Goal: Task Accomplishment & Management: Manage account settings

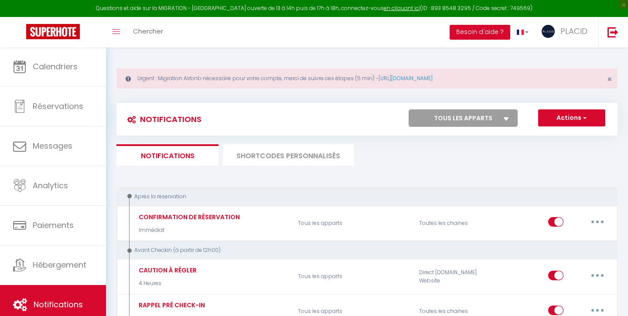
click at [281, 154] on li "SHORTCODES PERSONNALISÉS" at bounding box center [288, 154] width 131 height 21
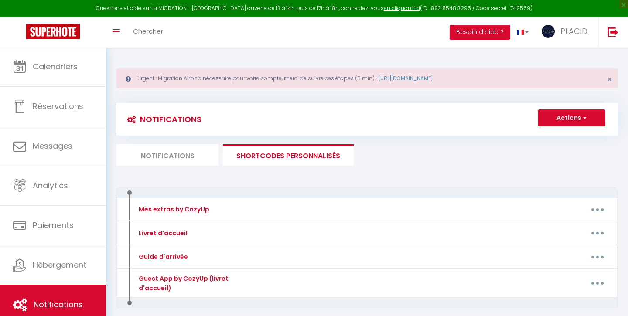
scroll to position [30, 0]
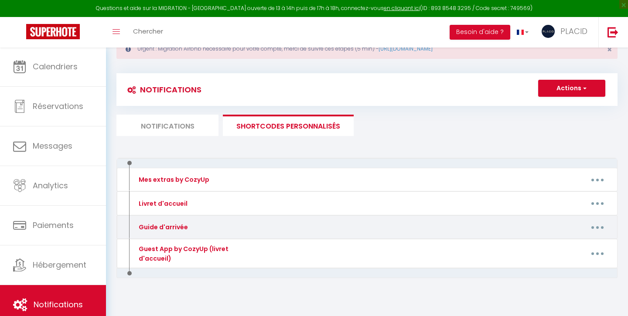
click at [594, 220] on button "button" at bounding box center [597, 227] width 24 height 14
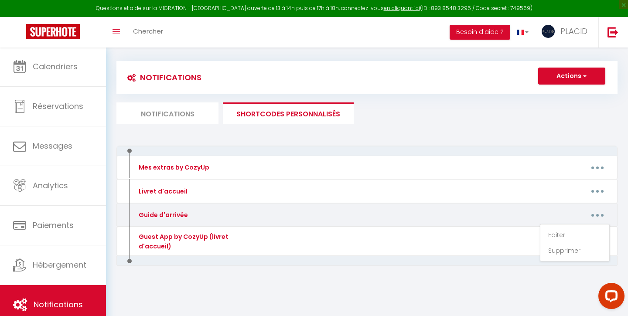
scroll to position [0, 0]
click at [567, 231] on link "Editer" at bounding box center [574, 234] width 64 height 15
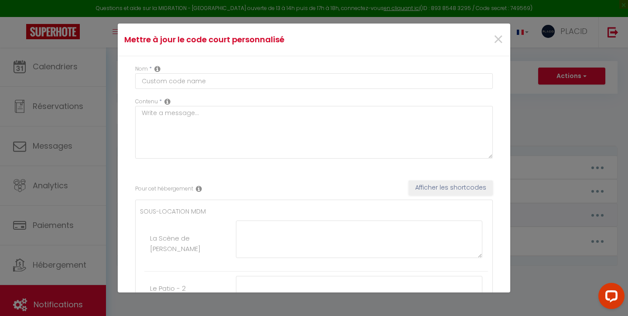
type input "Guide d'arrivée"
type textarea "Guide d'arrivée"
type textarea "[URL][DOMAIN_NAME]"
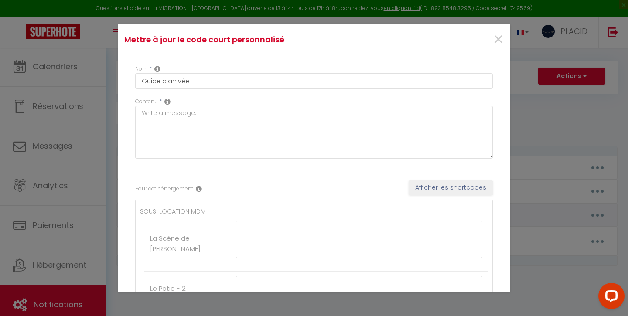
type textarea "[URL][DOMAIN_NAME]"
type textarea "[URL][DOMAIN_NAME]​"
type textarea "[URL][DOMAIN_NAME]"
type textarea "[URL][DOMAIN_NAME]​"
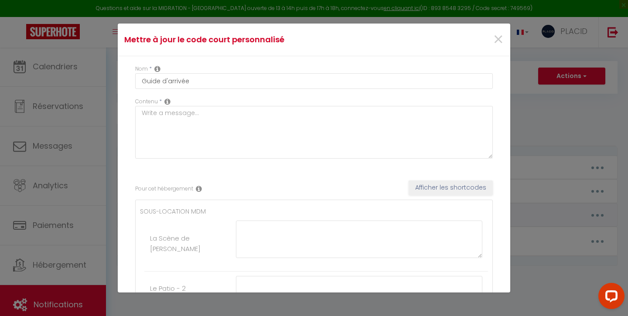
type textarea "[URL][DOMAIN_NAME]​"
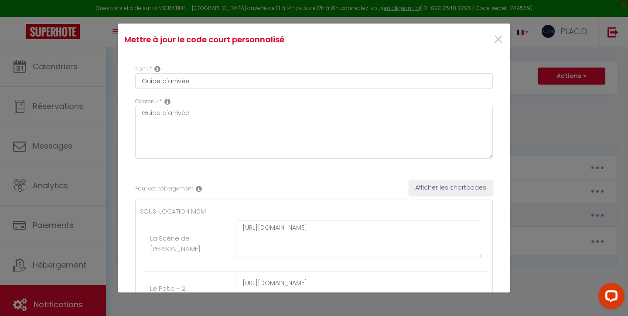
type textarea "[URL][DOMAIN_NAME]​​​​​​​​​​​​​"
type textarea "[URL][DOMAIN_NAME]​"
type textarea "[URL][DOMAIN_NAME]"
type textarea "[URL][DOMAIN_NAME]​"
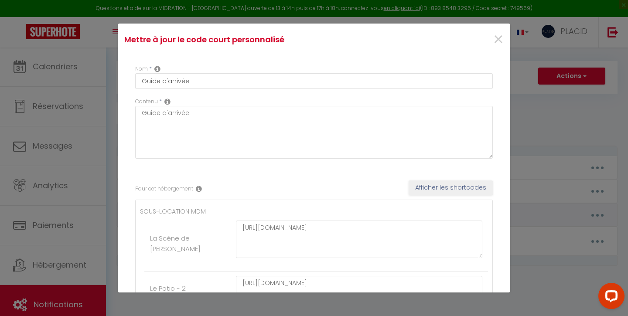
type textarea "[URL][DOMAIN_NAME]​"
type textarea "[URL][DOMAIN_NAME]"
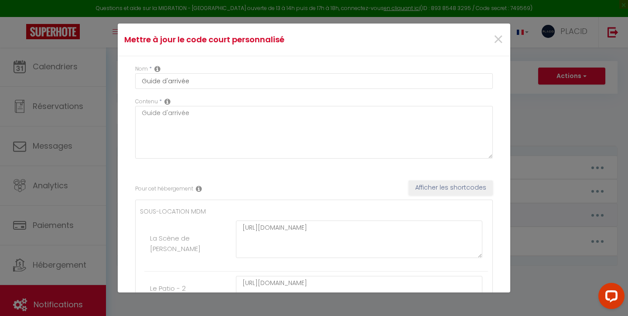
type textarea "[URL][DOMAIN_NAME]"
type textarea "[URL][DOMAIN_NAME]​​"
type textarea "[URL][DOMAIN_NAME]​"
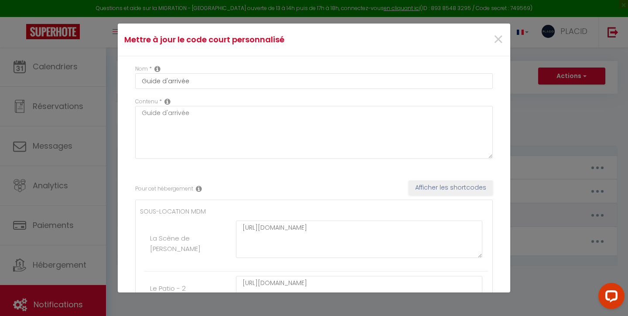
type textarea "[URL][DOMAIN_NAME]​"
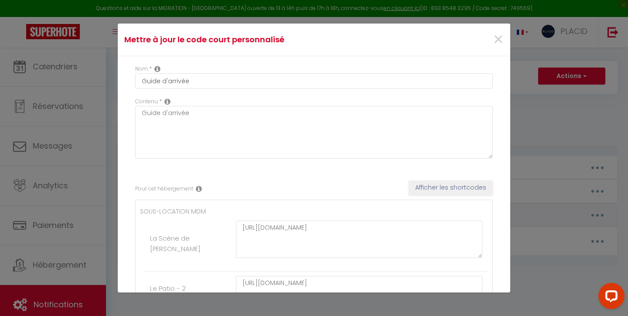
type textarea "[URL][DOMAIN_NAME]​"
type textarea "[URL][DOMAIN_NAME]​​"
type textarea "[URL][DOMAIN_NAME]​"
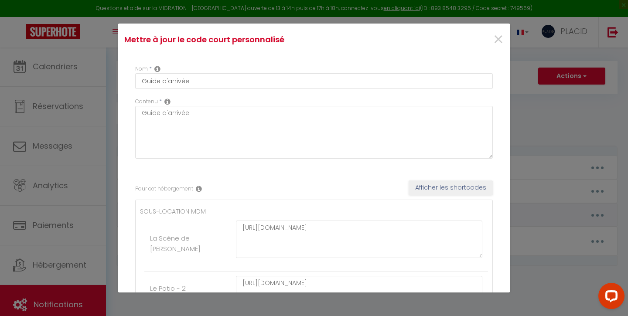
type textarea "[URL][DOMAIN_NAME]​"
type textarea "[URL][DOMAIN_NAME]"
type textarea "[URL][DOMAIN_NAME]​"
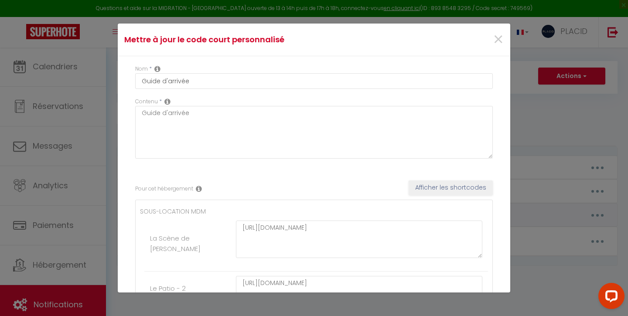
type textarea "[URL][DOMAIN_NAME]​"
type textarea "[URL][DOMAIN_NAME]​​"
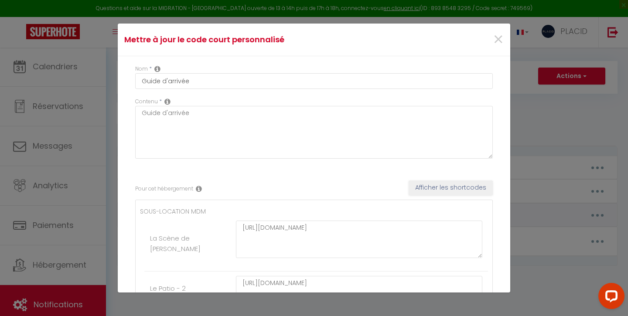
type textarea "[URL][DOMAIN_NAME]"
type textarea "[URL][DOMAIN_NAME]​"
type textarea "[URL][DOMAIN_NAME]"
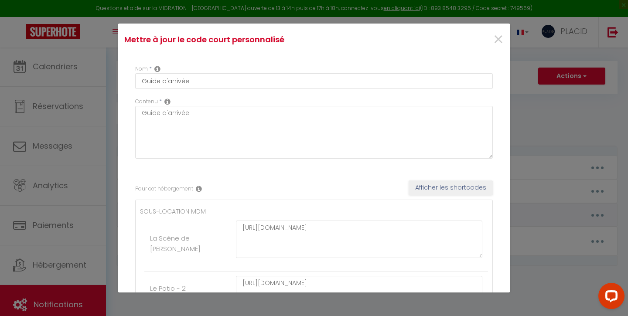
type textarea "[URL][DOMAIN_NAME]"
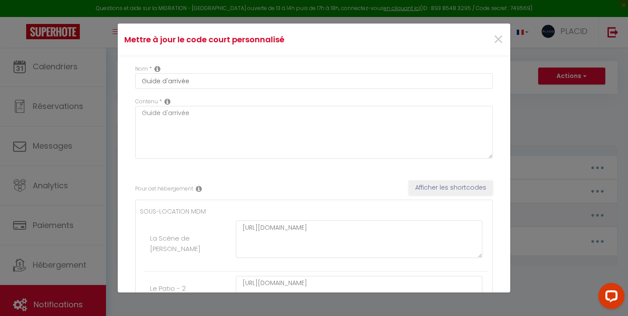
type textarea "[URL][DOMAIN_NAME]"
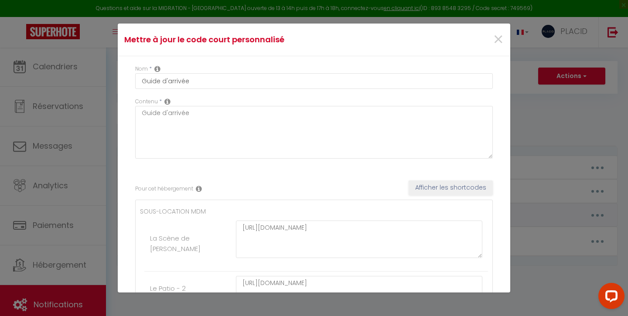
type textarea "[URL][DOMAIN_NAME]"
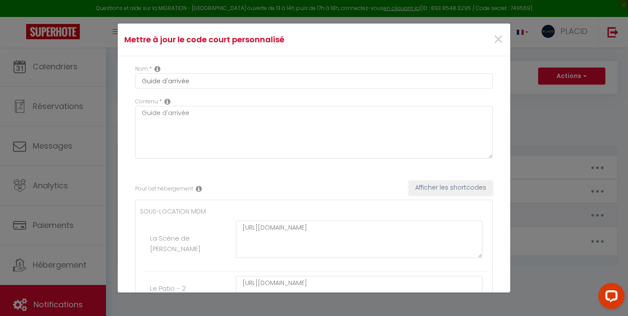
type textarea "[URL][DOMAIN_NAME]"
type textarea "[URL][DOMAIN_NAME]​"
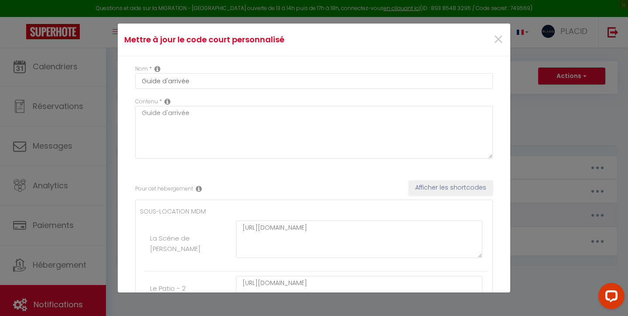
type textarea "[URL][DOMAIN_NAME]​​"
type textarea "[URL][DOMAIN_NAME]"
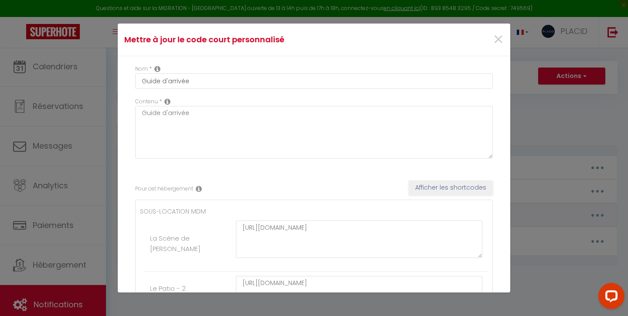
type textarea "[URL][DOMAIN_NAME]"
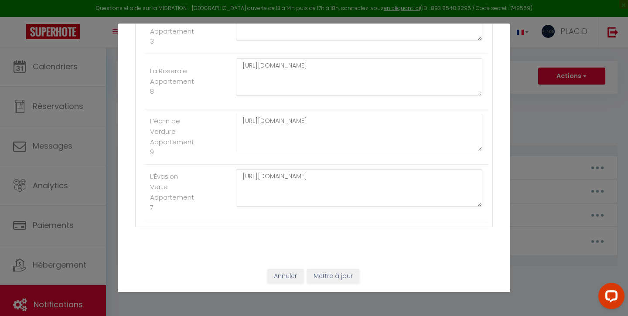
scroll to position [4506, 0]
click at [287, 275] on button "Annuler" at bounding box center [285, 276] width 36 height 15
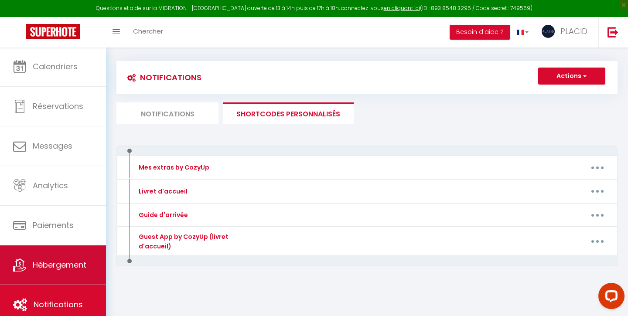
click at [66, 278] on link "Hébergement" at bounding box center [53, 264] width 106 height 39
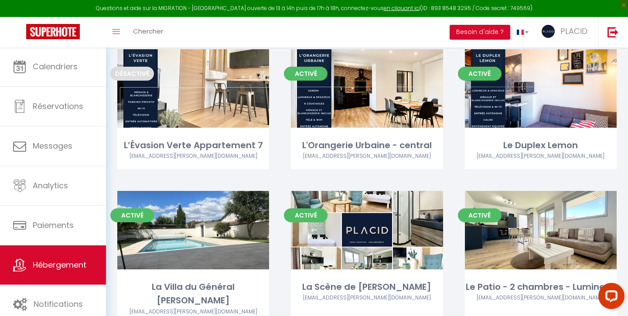
scroll to position [3144, 0]
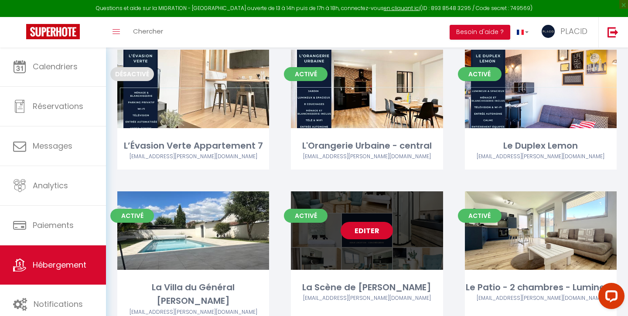
click at [371, 222] on link "Editer" at bounding box center [366, 230] width 52 height 17
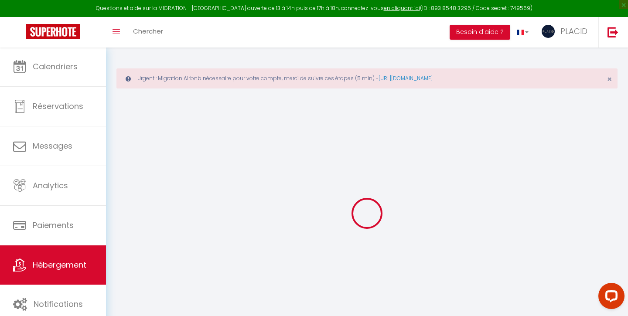
select select
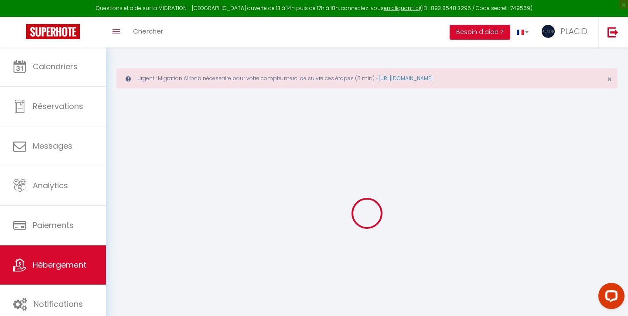
select select
checkbox input "false"
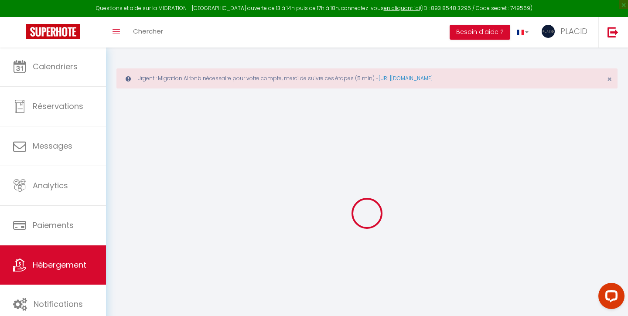
select select
type input "La Scène de [PERSON_NAME]"
type input "PLACID"
type input "GRAIRE IMMOBILIER"
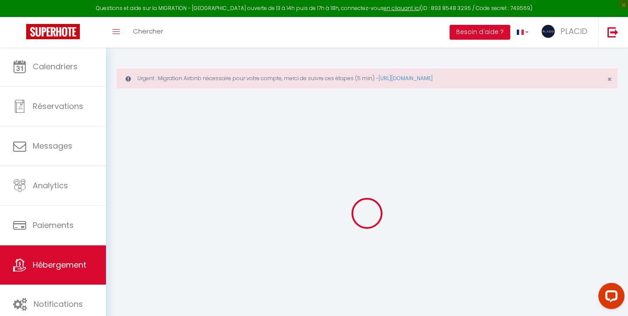
select select "2"
select select "0"
type input "29"
type input "299"
select select
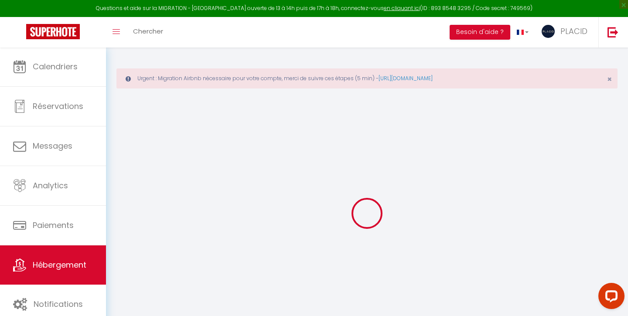
select select
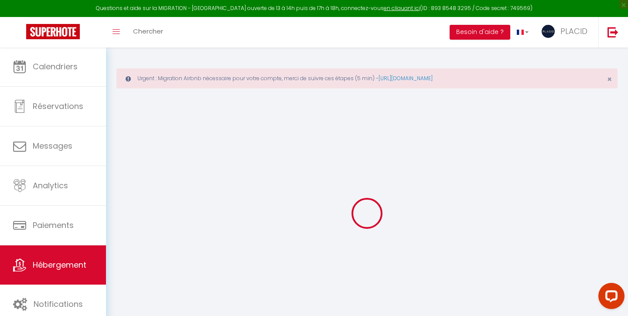
type input "6 Impasse [PERSON_NAME]"
type input "40000"
type input "Mont-de-[GEOGRAPHIC_DATA]"
type input "[EMAIL_ADDRESS][DOMAIN_NAME]"
select select "1075"
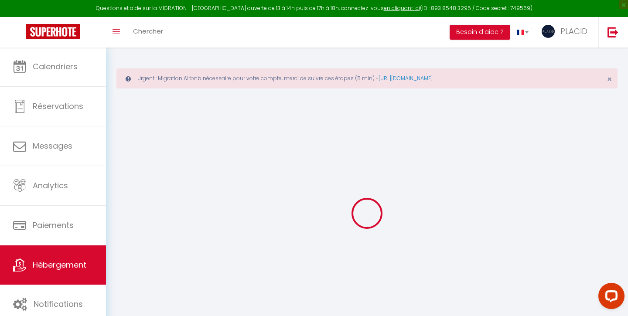
checkbox input "false"
checkbox input "true"
type input "0"
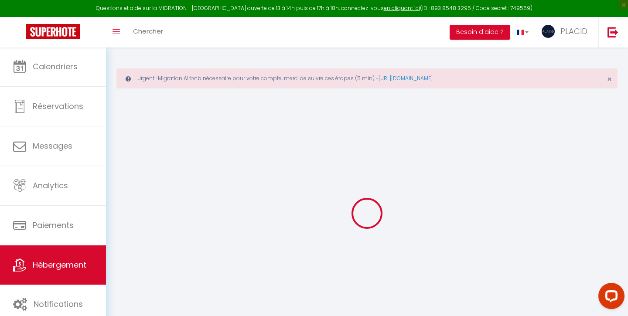
type input "0"
select select "19764"
select select
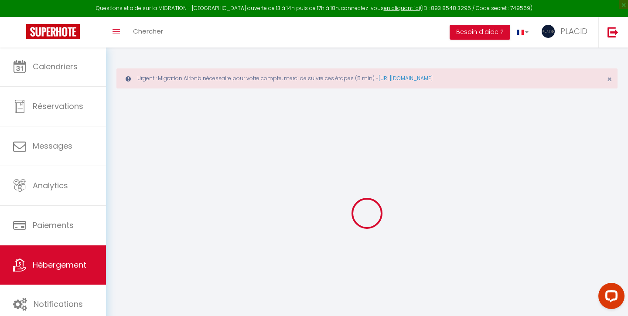
select select
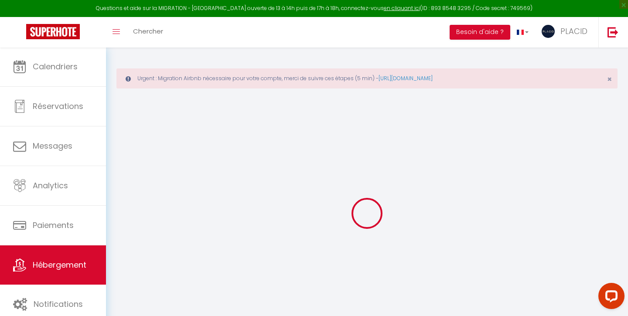
checkbox input "false"
checkbox input "true"
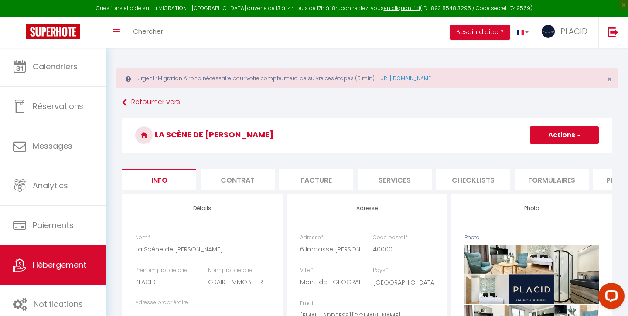
checkbox input "false"
checkbox input "true"
checkbox input "false"
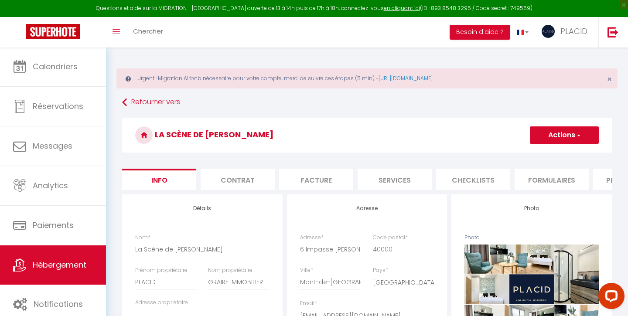
checkbox input "true"
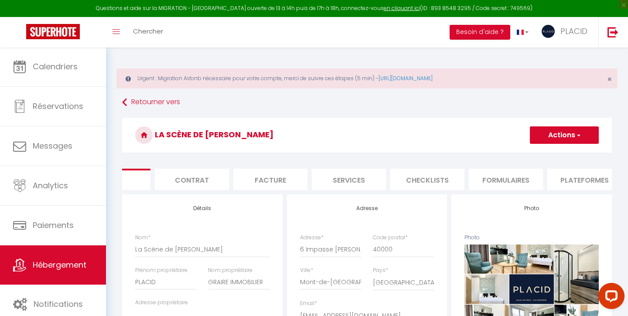
click at [429, 178] on li "Checklists" at bounding box center [427, 179] width 74 height 21
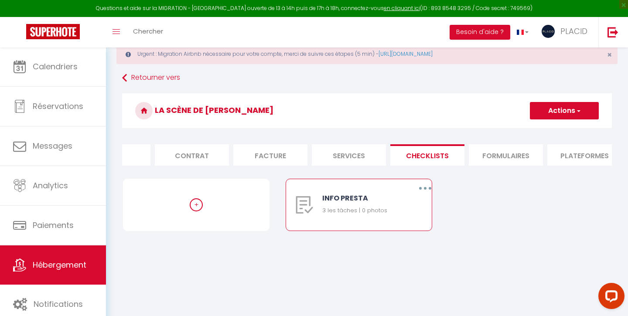
scroll to position [47, 0]
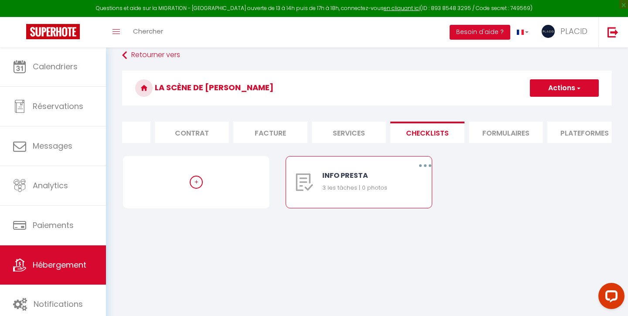
click at [422, 165] on button "button" at bounding box center [425, 166] width 24 height 14
click at [404, 187] on link "Editer" at bounding box center [402, 185] width 64 height 15
type input "INFO PRESTA"
select select "1"
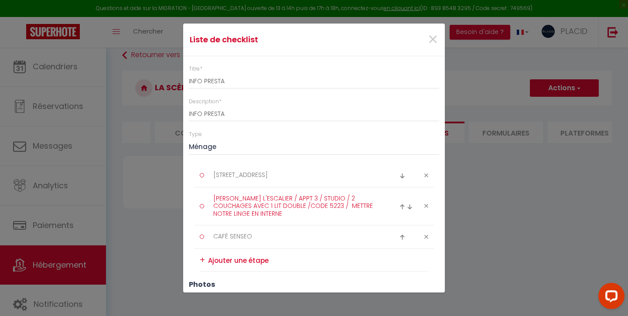
click at [301, 207] on textarea "[PERSON_NAME] L'ESCALIER / APPT 3 / STUDIO / 2 COUCHAGES AVEC 1 LIT DOUBLE /COD…" at bounding box center [296, 206] width 179 height 29
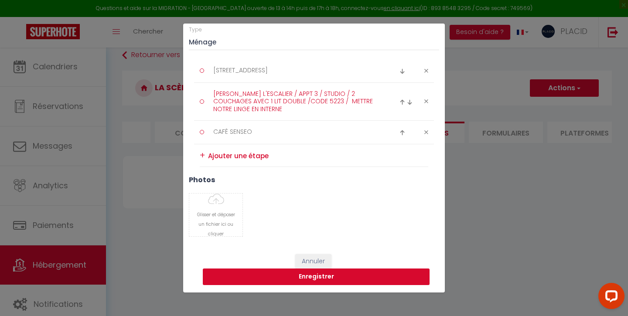
scroll to position [104, 0]
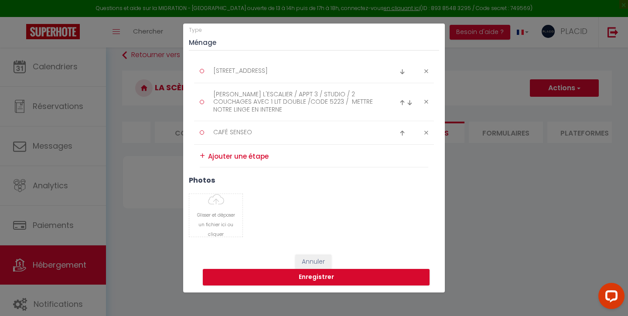
click at [307, 261] on button "Annuler" at bounding box center [313, 261] width 36 height 15
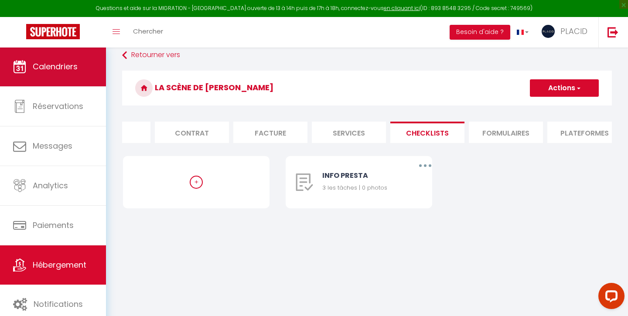
click at [75, 54] on link "Calendriers" at bounding box center [53, 66] width 106 height 39
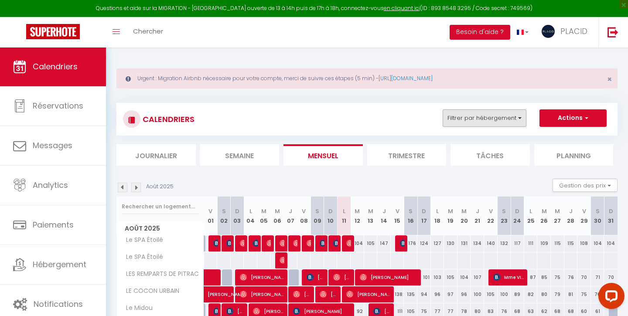
click at [454, 115] on button "Filtrer par hébergement" at bounding box center [484, 117] width 84 height 17
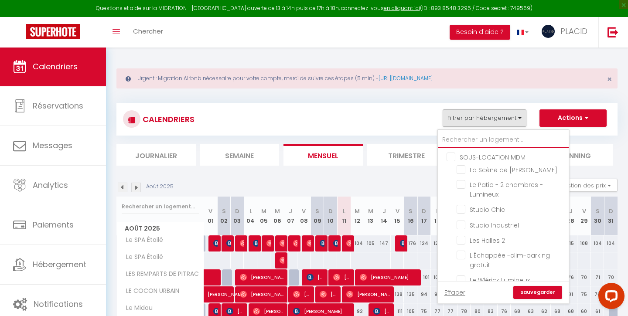
click at [448, 138] on input "text" at bounding box center [503, 140] width 131 height 16
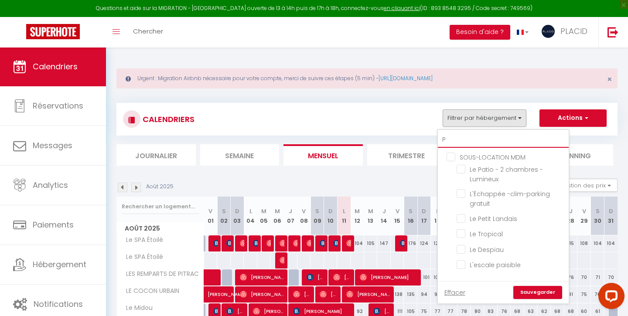
type input "PL"
checkbox input "false"
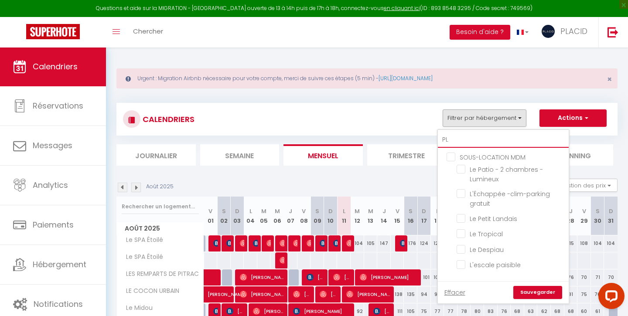
checkbox input "false"
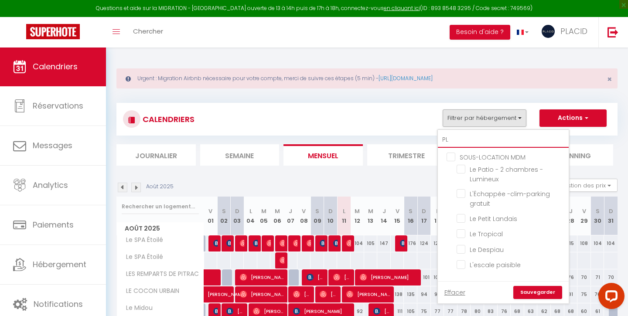
checkbox input "false"
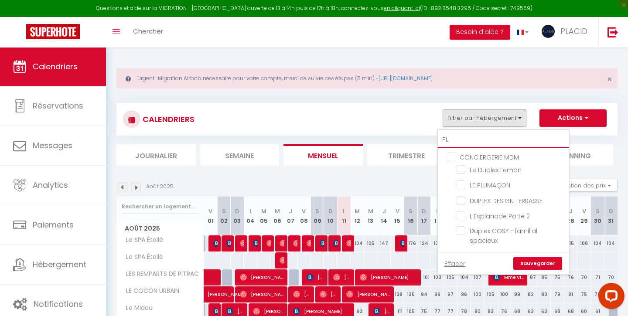
type input "PLU"
checkbox input "false"
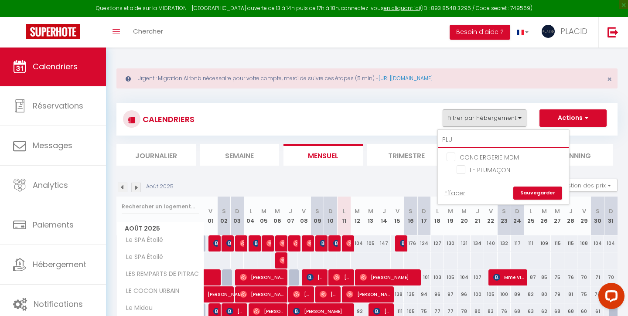
type input "PL"
checkbox input "false"
type input "P"
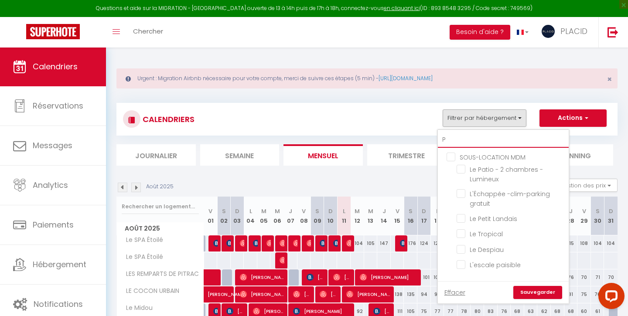
checkbox input "false"
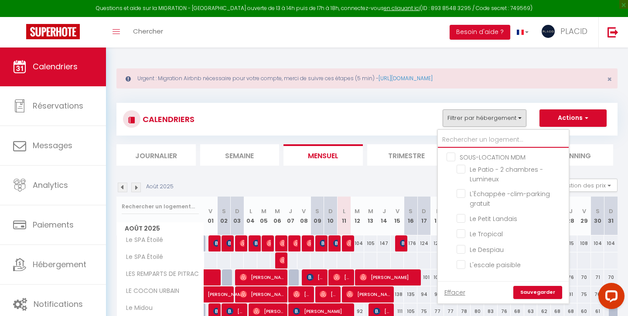
checkbox input "false"
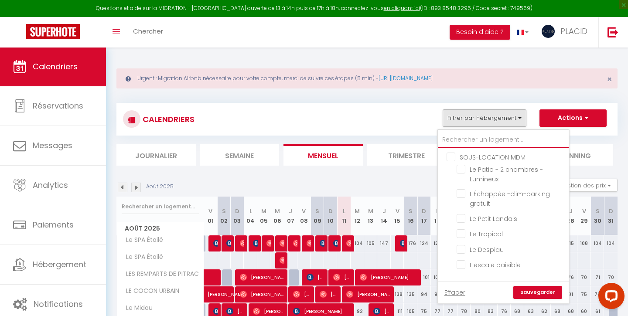
checkbox input "false"
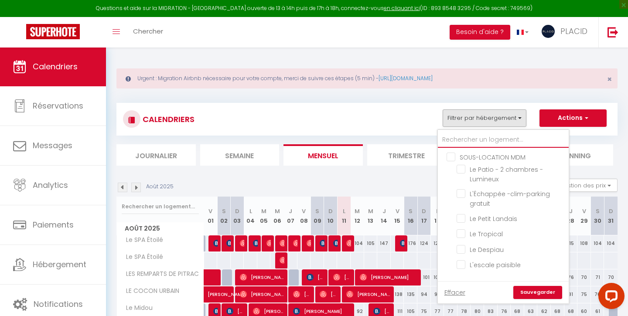
checkbox input "false"
checkbox input "true"
checkbox input "false"
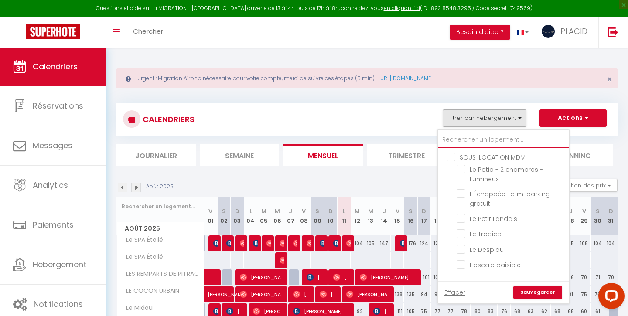
checkbox input "false"
checkbox input "true"
checkbox input "false"
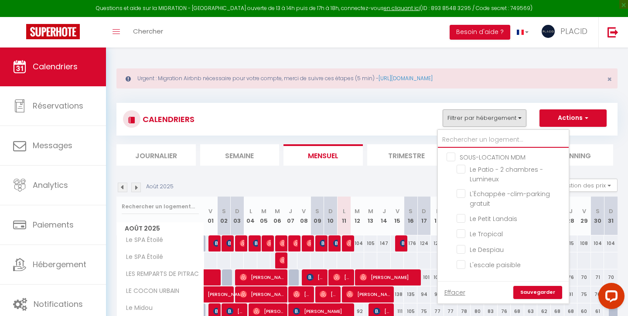
checkbox input "false"
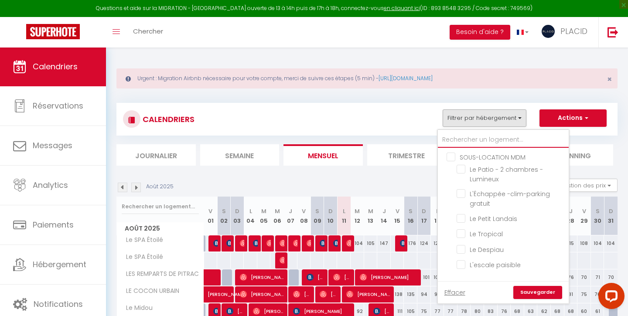
checkbox input "false"
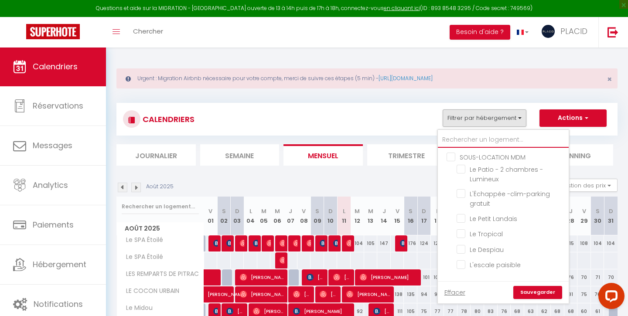
checkbox input "false"
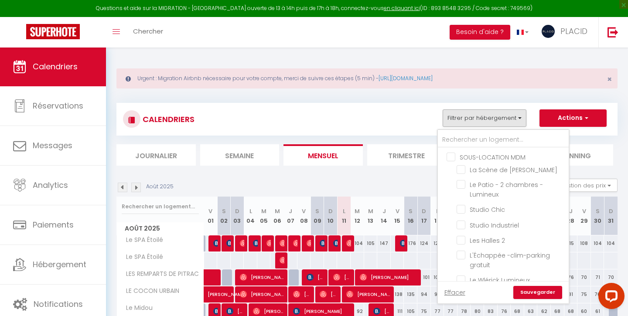
click at [450, 157] on input "SOUS-LOCATION MDM" at bounding box center [511, 156] width 131 height 9
click at [448, 154] on input "SOUS-LOCATION MDM" at bounding box center [511, 156] width 131 height 9
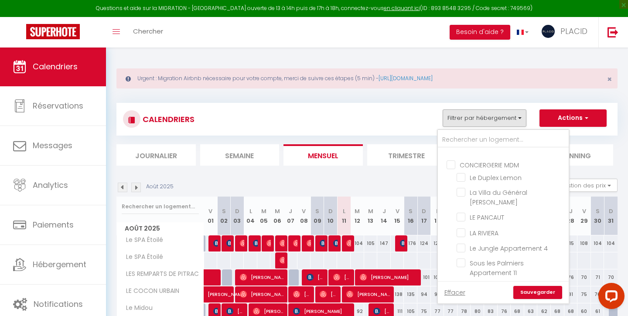
scroll to position [397, 0]
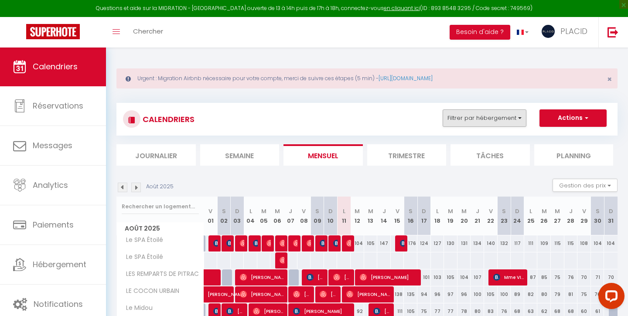
click at [453, 110] on button "Filtrer par hébergement" at bounding box center [484, 117] width 84 height 17
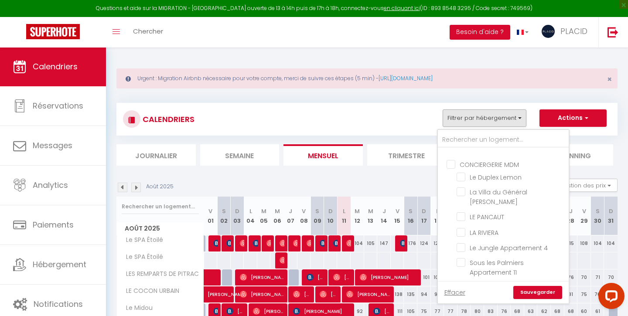
click at [448, 166] on input "CONCIERGERIE MDM" at bounding box center [511, 163] width 131 height 9
click at [449, 160] on input "CONCIERGERIE MDM" at bounding box center [511, 163] width 131 height 9
click at [460, 133] on input "text" at bounding box center [503, 140] width 131 height 16
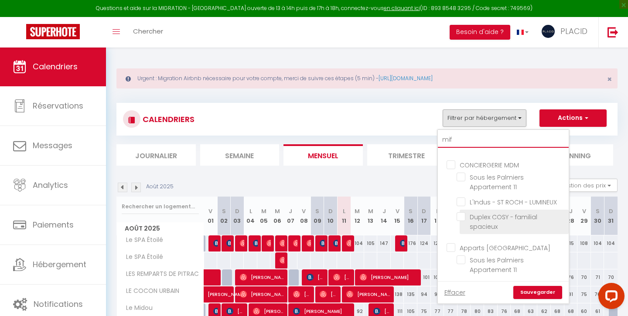
scroll to position [0, 0]
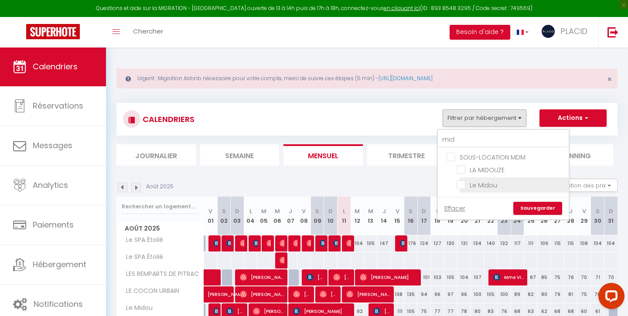
click at [460, 183] on input "Le Midou" at bounding box center [510, 184] width 109 height 9
click at [536, 212] on link "Sauvegarder" at bounding box center [537, 208] width 49 height 13
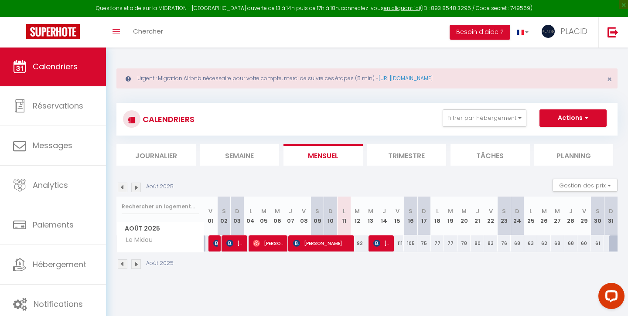
click at [330, 248] on span "[PERSON_NAME]" at bounding box center [322, 243] width 58 height 17
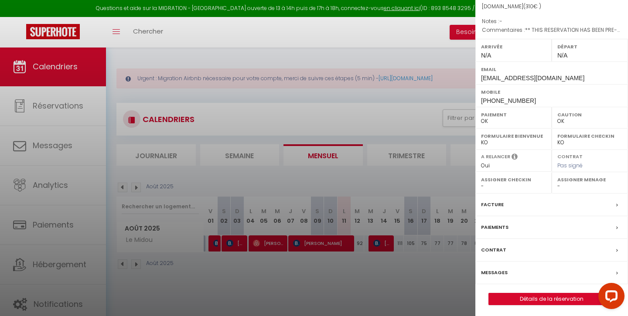
scroll to position [88, 0]
click at [531, 297] on link "Détails de la réservation" at bounding box center [552, 299] width 126 height 11
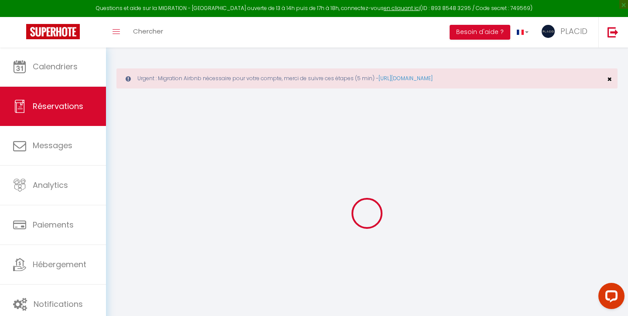
click at [607, 79] on span "×" at bounding box center [609, 79] width 5 height 11
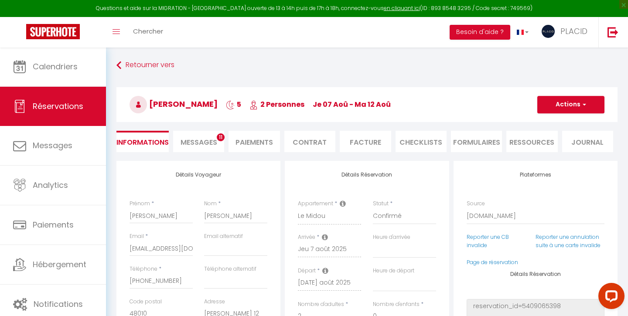
click at [574, 97] on button "Actions" at bounding box center [570, 104] width 67 height 17
click at [541, 137] on link "Dupliquer" at bounding box center [561, 134] width 69 height 11
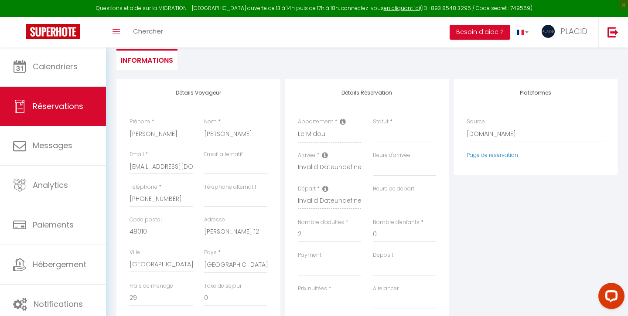
scroll to position [82, 0]
click at [384, 133] on select "Confirmé Non Confirmé [PERSON_NAME] par le voyageur No Show Request" at bounding box center [404, 134] width 63 height 17
click at [320, 166] on input "Arrivée" at bounding box center [329, 167] width 63 height 11
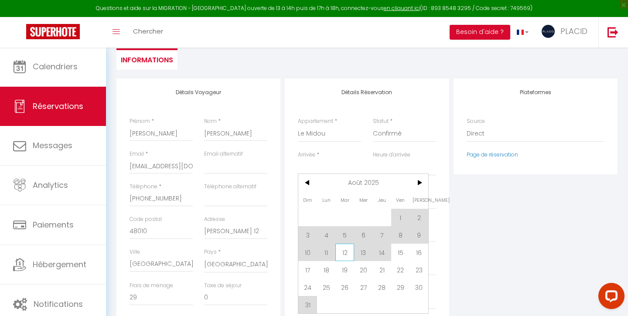
click at [344, 254] on span "12" at bounding box center [344, 252] width 19 height 17
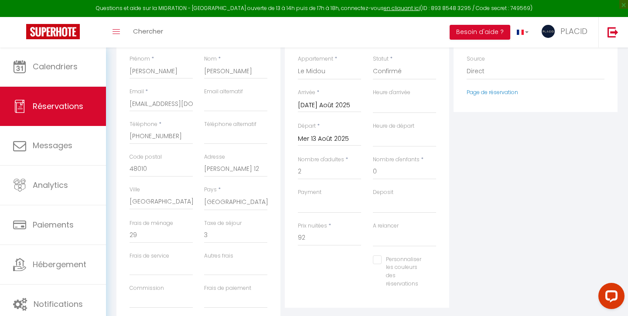
scroll to position [176, 0]
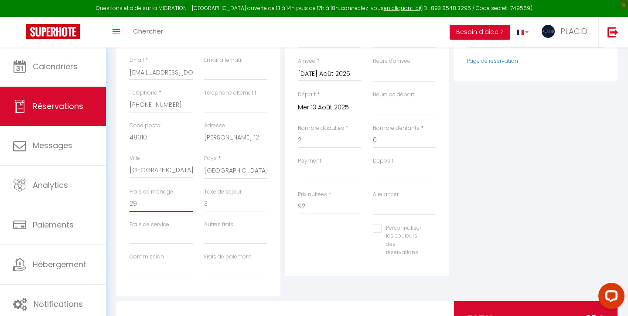
click at [158, 196] on input "29" at bounding box center [160, 204] width 63 height 16
click at [149, 201] on input "2" at bounding box center [160, 204] width 63 height 16
click at [313, 203] on input "92" at bounding box center [329, 207] width 63 height 16
click at [567, 186] on div "Plateformes Source Direct [DOMAIN_NAME] [DOMAIN_NAME] Chalet montagne Expedia G…" at bounding box center [535, 141] width 168 height 312
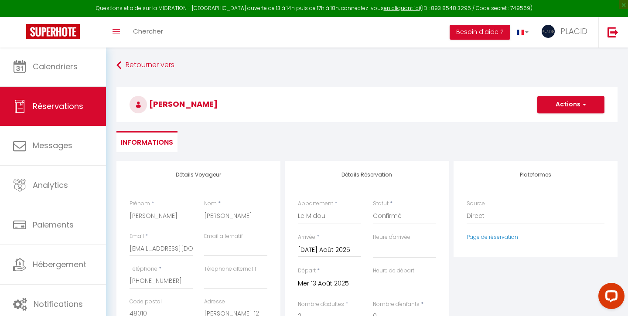
scroll to position [0, 0]
click at [576, 112] on button "Actions" at bounding box center [570, 104] width 67 height 17
click at [543, 126] on link "Enregistrer" at bounding box center [561, 123] width 69 height 11
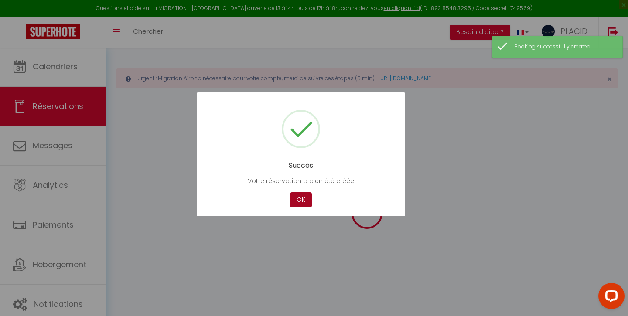
click at [301, 195] on button "OK" at bounding box center [301, 199] width 22 height 15
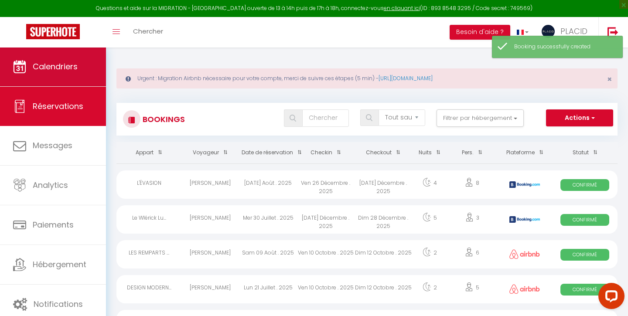
click at [50, 78] on link "Calendriers" at bounding box center [53, 66] width 106 height 39
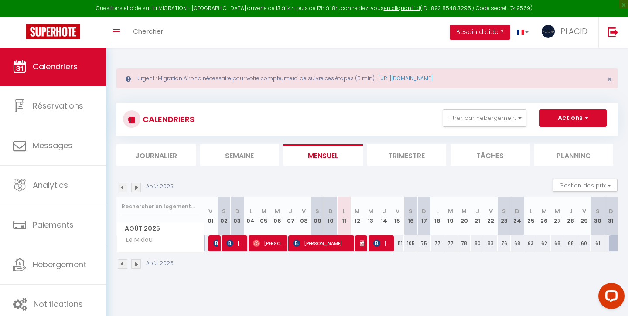
click at [363, 244] on img at bounding box center [363, 243] width 7 height 7
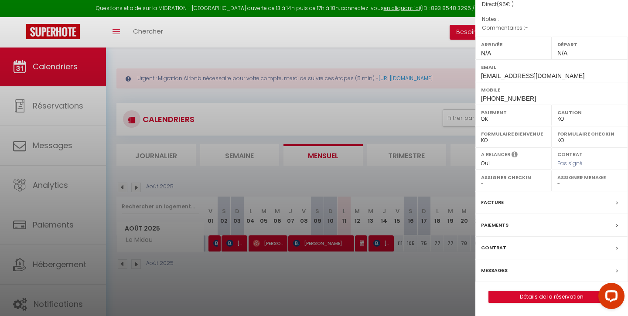
scroll to position [88, 0]
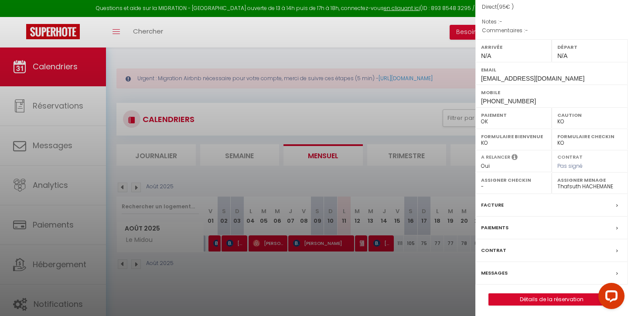
click at [492, 225] on label "Paiements" at bounding box center [494, 227] width 27 height 9
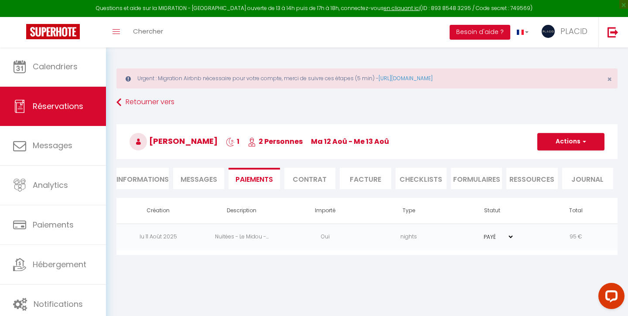
click at [553, 139] on button "Actions" at bounding box center [570, 141] width 67 height 17
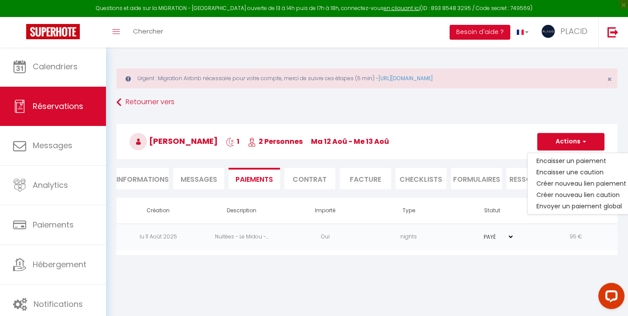
click at [423, 237] on td "nights" at bounding box center [409, 237] width 84 height 27
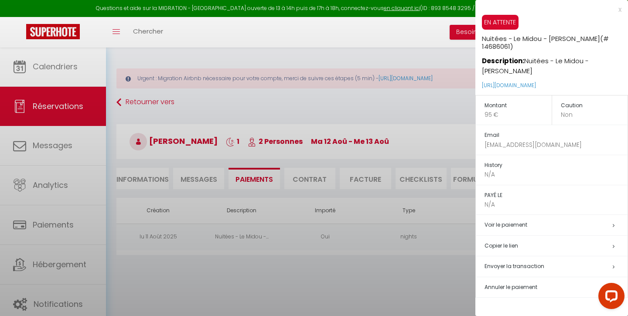
click at [446, 237] on div at bounding box center [314, 158] width 628 height 316
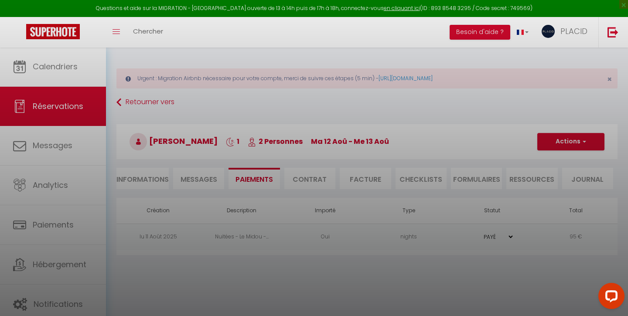
click at [446, 237] on div at bounding box center [314, 158] width 628 height 316
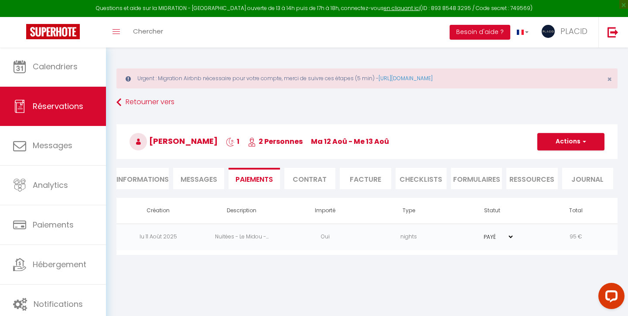
click at [451, 238] on td "PAYÉ EN ATTENTE" at bounding box center [492, 237] width 84 height 27
click at [434, 240] on td "nights" at bounding box center [409, 237] width 84 height 27
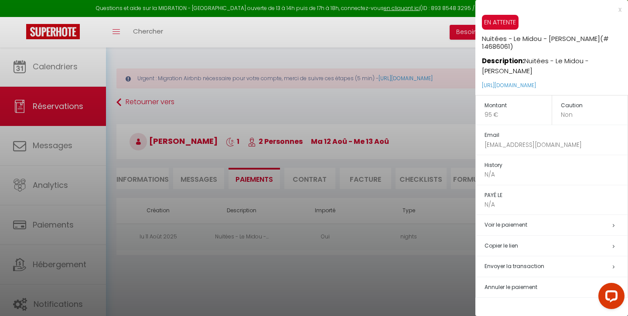
click at [514, 262] on span "Envoyer la transaction" at bounding box center [514, 265] width 60 height 7
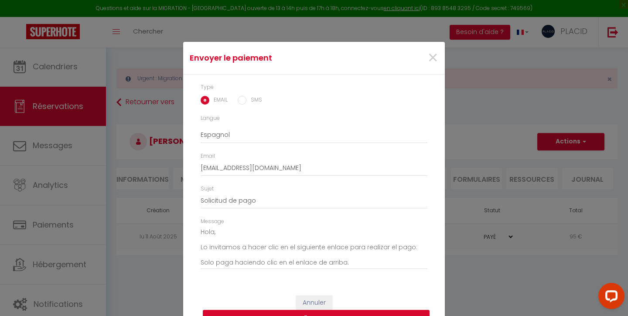
click at [271, 312] on button "Envoyer" at bounding box center [316, 318] width 227 height 17
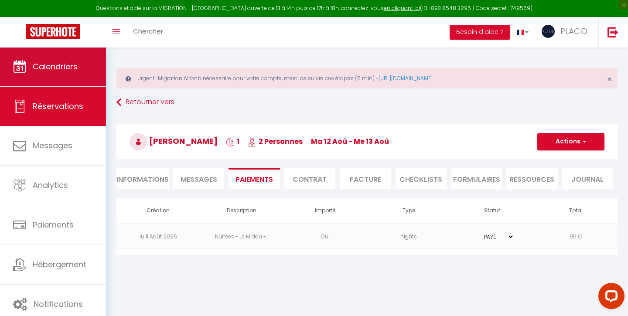
click at [43, 54] on link "Calendriers" at bounding box center [53, 66] width 106 height 39
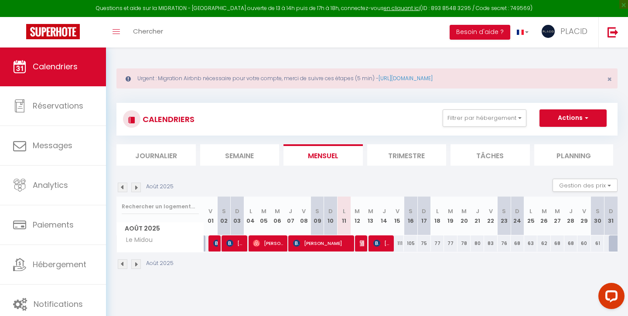
click at [360, 240] on img at bounding box center [363, 243] width 7 height 7
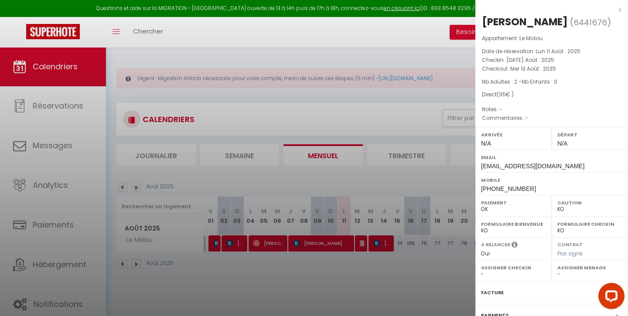
click at [328, 246] on div at bounding box center [314, 158] width 628 height 316
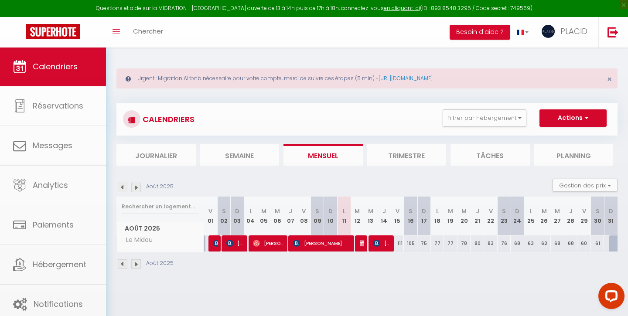
click at [328, 246] on span "[PERSON_NAME]" at bounding box center [322, 243] width 58 height 17
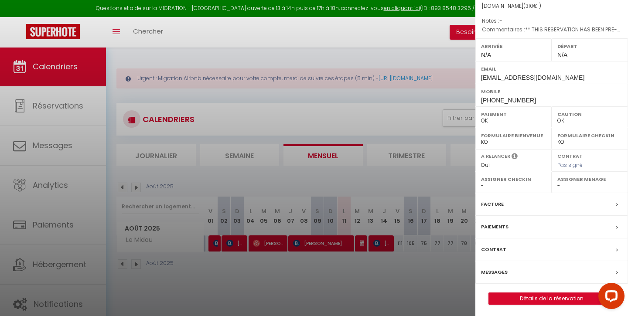
scroll to position [88, 0]
click at [512, 296] on link "Détails de la réservation" at bounding box center [552, 299] width 126 height 11
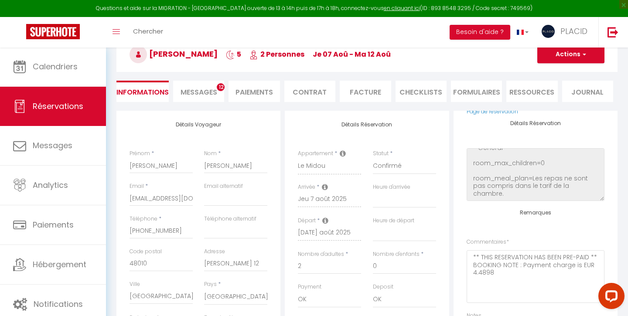
scroll to position [135, 0]
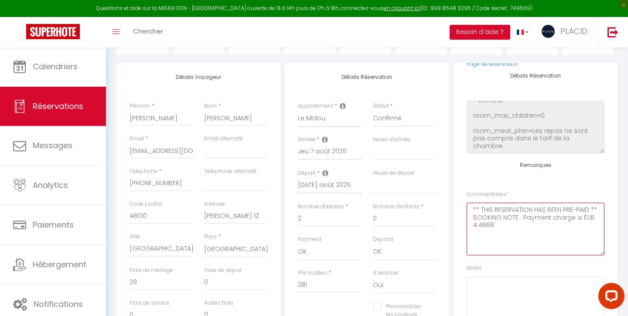
click at [485, 227] on textarea "** THIS RESERVATION HAS BEEN PRE-PAID ** BOOKING NOTE : Payment charge is EUR 4…" at bounding box center [535, 229] width 138 height 53
click at [492, 208] on textarea "** THIS RESERVATION HAS BEEN PRE-PAID **" at bounding box center [535, 229] width 138 height 53
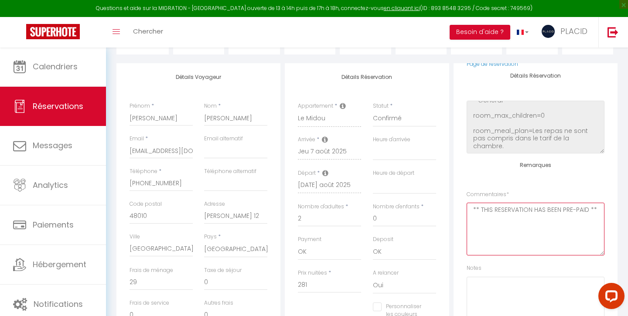
click at [492, 208] on textarea "** THIS RESERVATION HAS BEEN PRE-PAID **" at bounding box center [535, 229] width 138 height 53
click at [492, 208] on textarea at bounding box center [535, 229] width 138 height 53
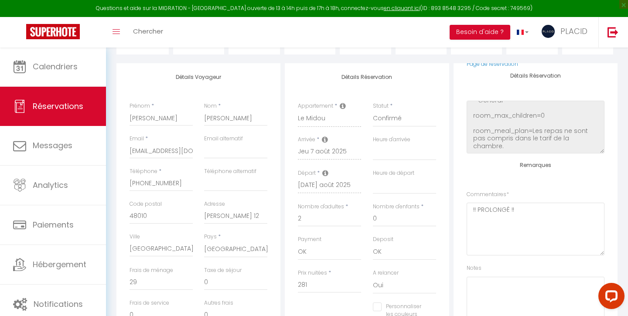
click at [473, 190] on label "Commentaires *" at bounding box center [487, 194] width 42 height 8
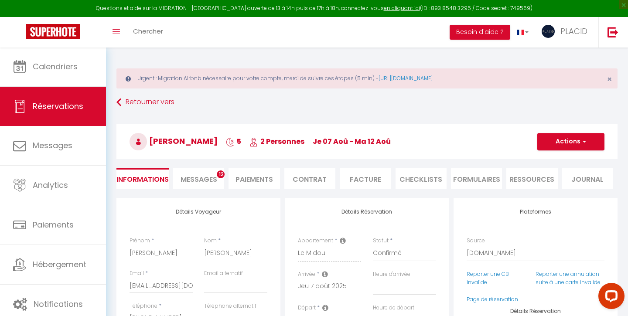
scroll to position [0, 0]
click at [567, 142] on button "Actions" at bounding box center [570, 141] width 67 height 17
click at [546, 163] on link "Enregistrer" at bounding box center [561, 160] width 69 height 11
